Goal: Browse casually: Explore the website without a specific task or goal

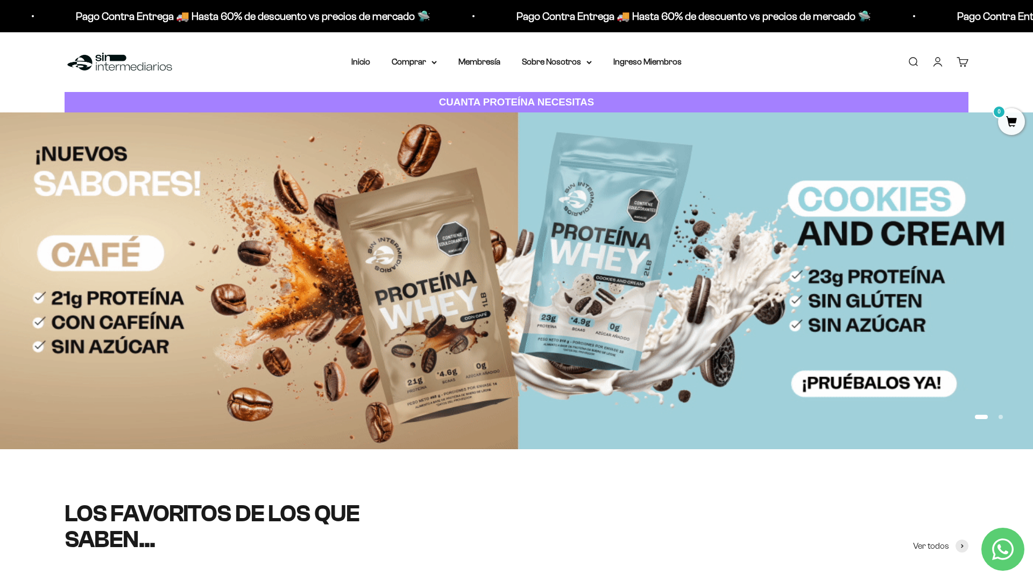
scroll to position [133, 0]
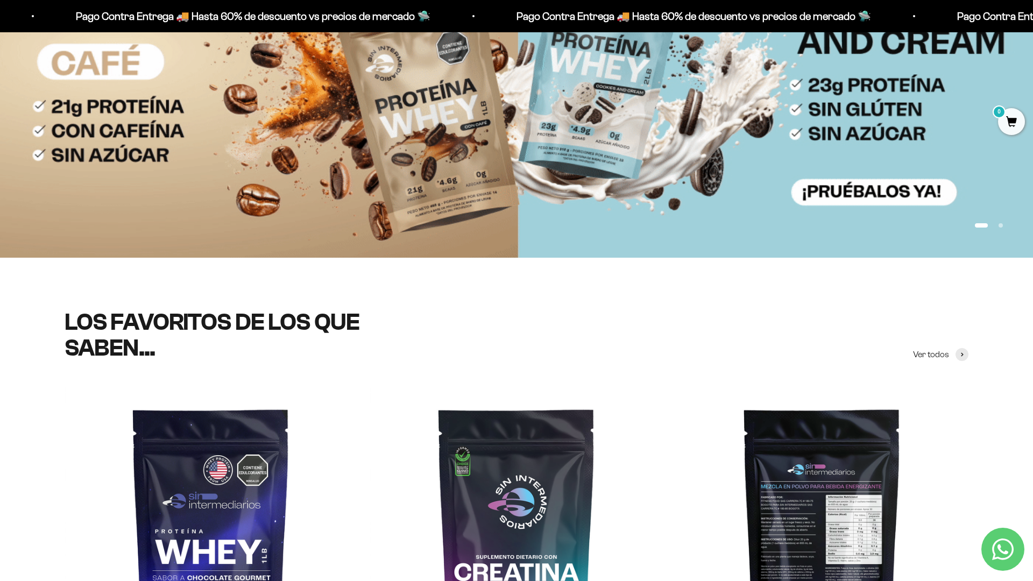
scroll to position [191, 0]
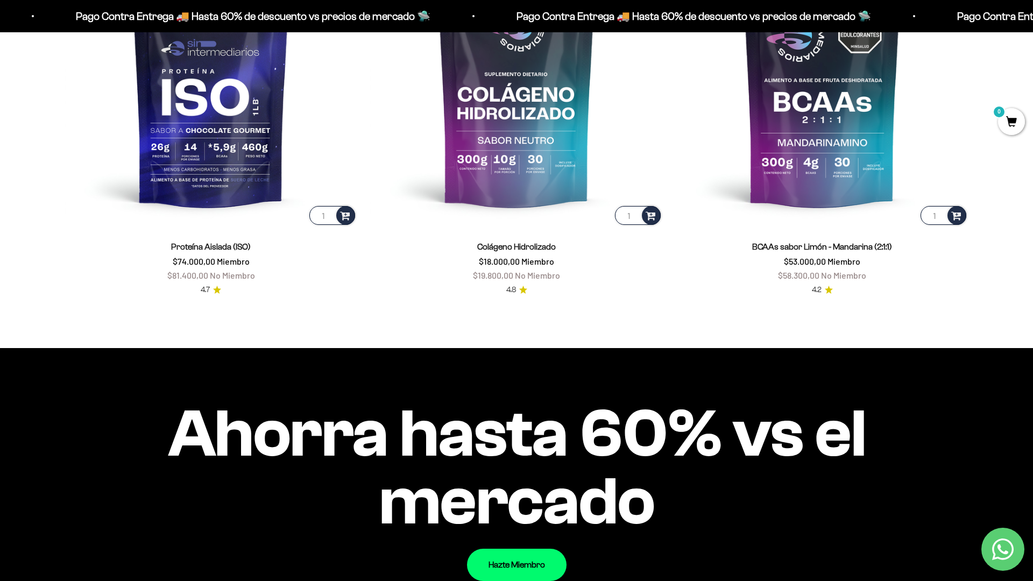
scroll to position [1134, 0]
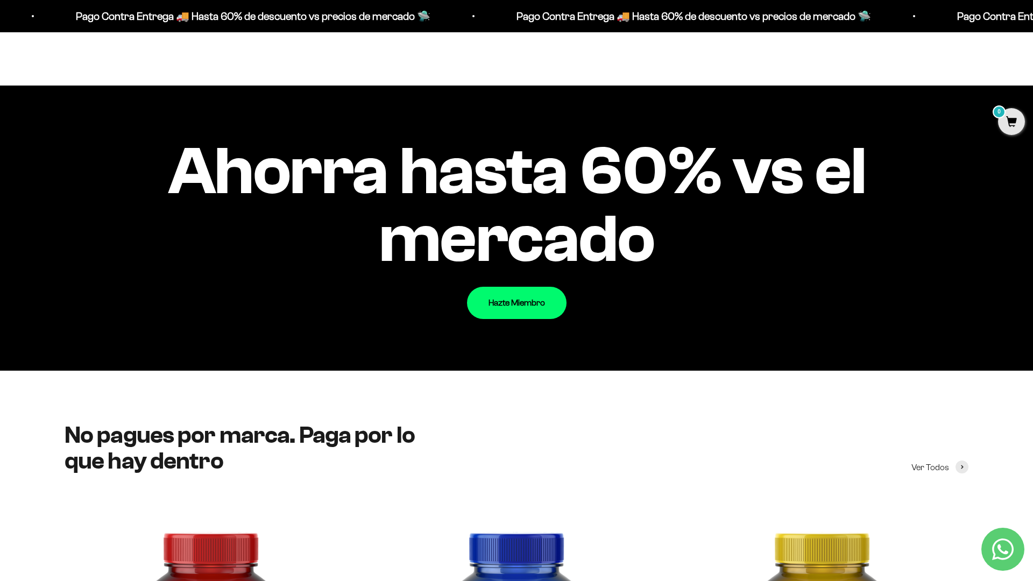
scroll to position [1294, 0]
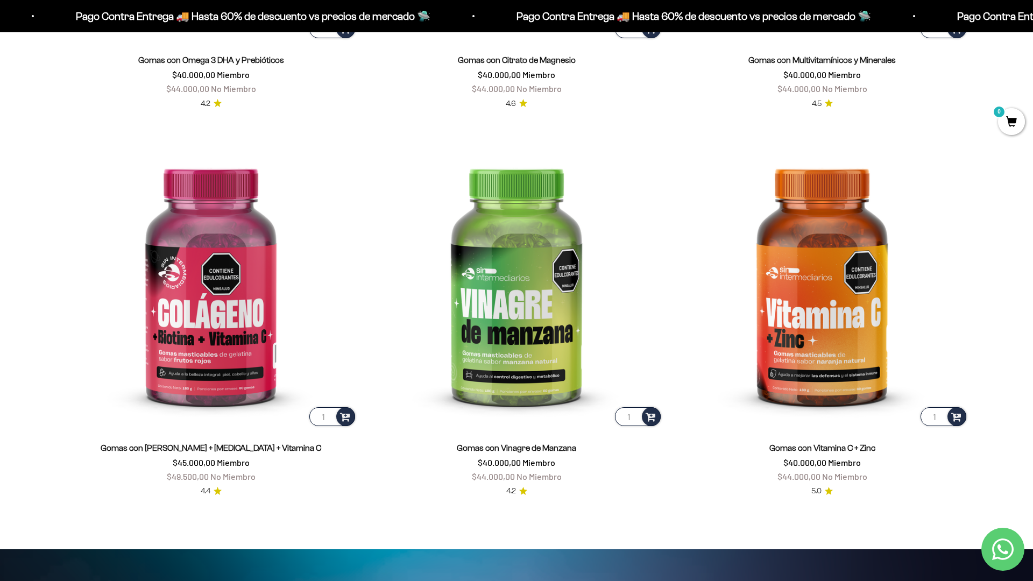
click at [1033, 24] on html "Ir al contenido Pago Contra Entrega 🚚 Hasta 60% de descuento vs precios [PERSON…" at bounding box center [516, 552] width 1033 height 5199
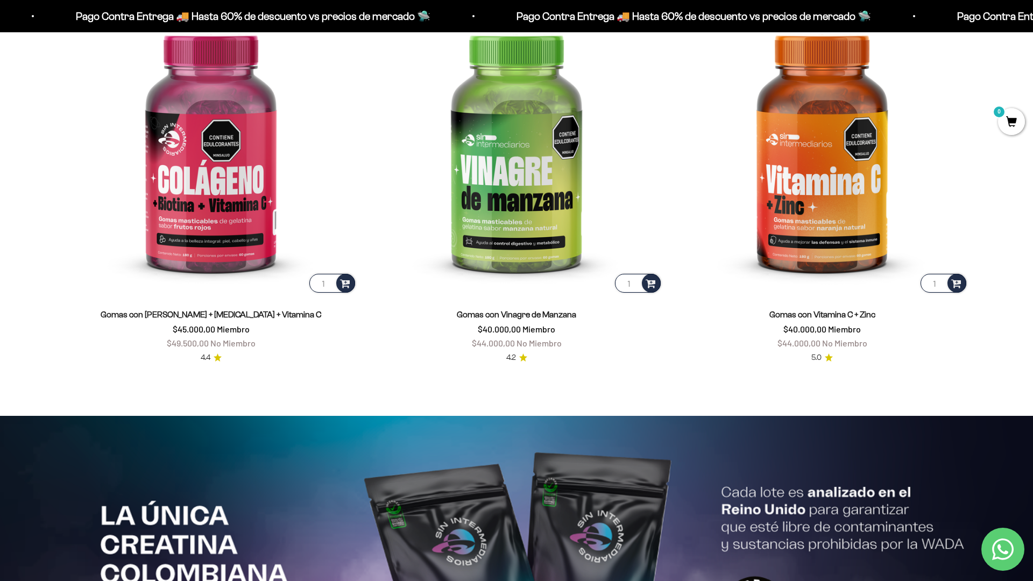
click at [1033, 24] on html "Ir al contenido Pago Contra Entrega 🚚 Hasta 60% de descuento vs precios [PERSON…" at bounding box center [516, 419] width 1033 height 5199
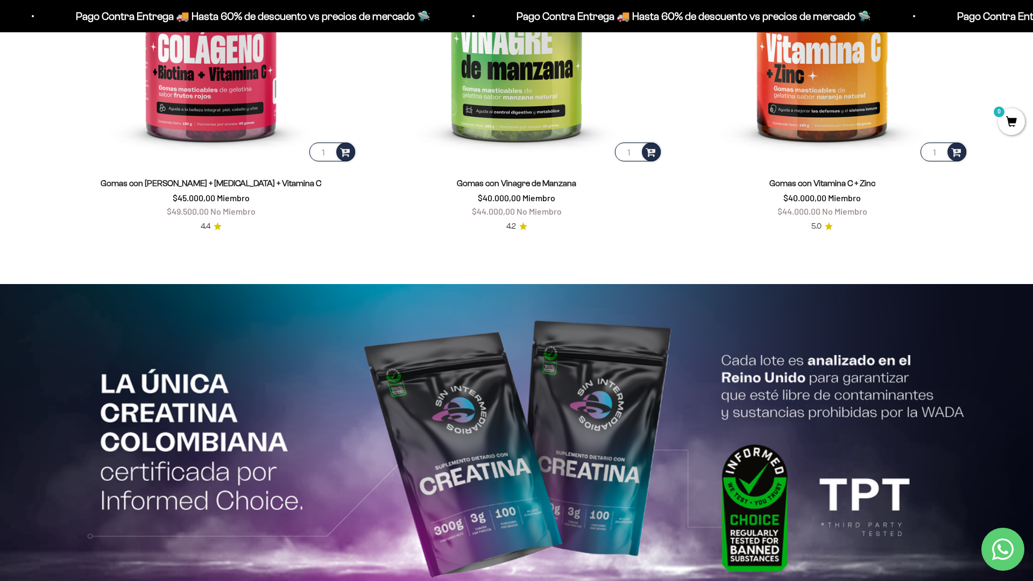
click at [1033, 24] on html "Ir al contenido Pago Contra Entrega 🚚 Hasta 60% de descuento vs precios [PERSON…" at bounding box center [516, 288] width 1033 height 5199
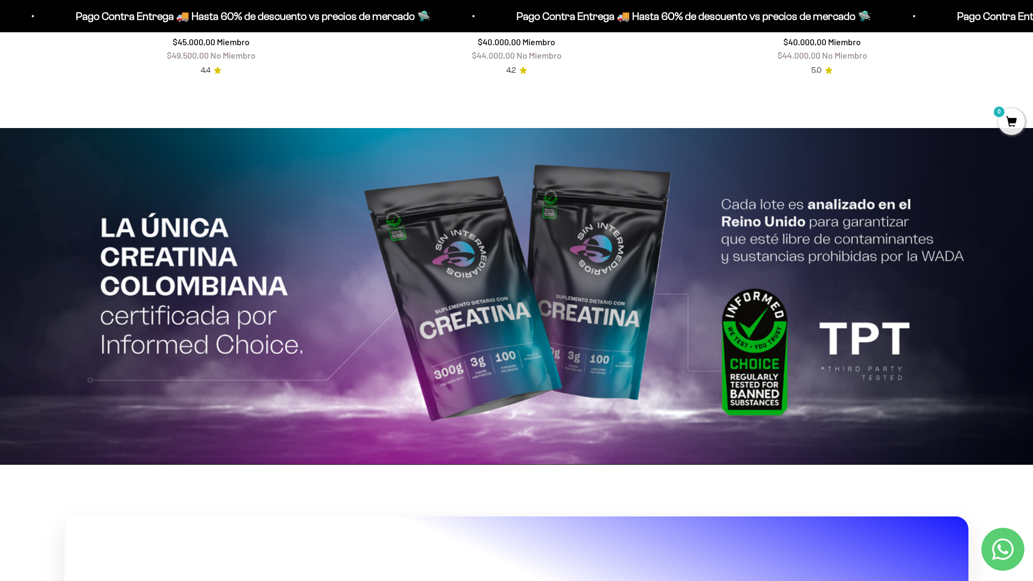
click at [1033, 24] on html "Ir al contenido Pago Contra Entrega 🚚 Hasta 60% de descuento vs precios [PERSON…" at bounding box center [516, 132] width 1033 height 5199
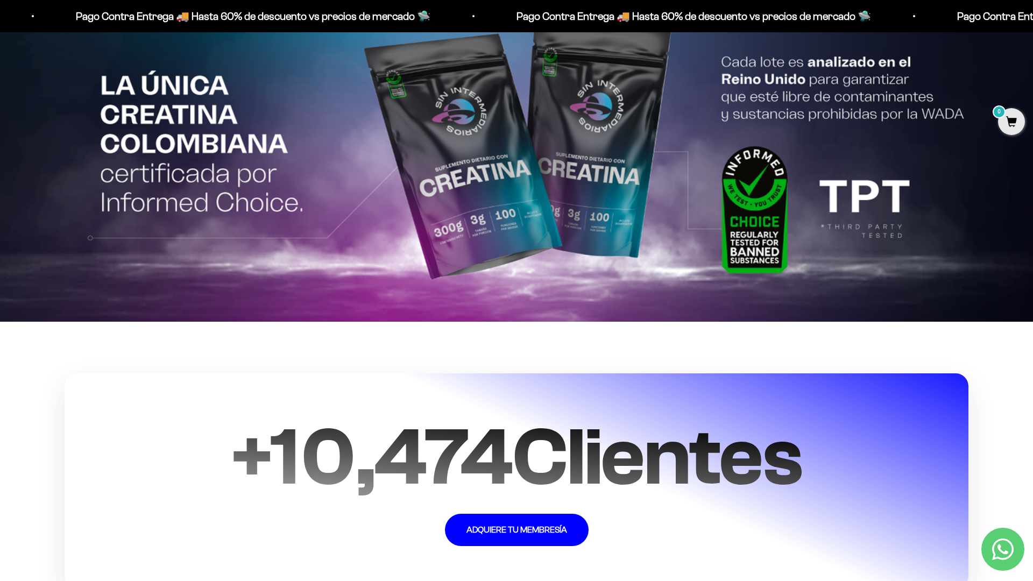
scroll to position [2757, 0]
